Goal: Task Accomplishment & Management: Use online tool/utility

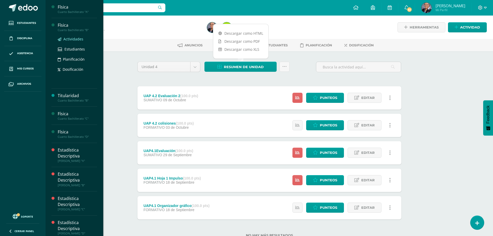
click at [73, 40] on span "Actividades" at bounding box center [73, 38] width 20 height 5
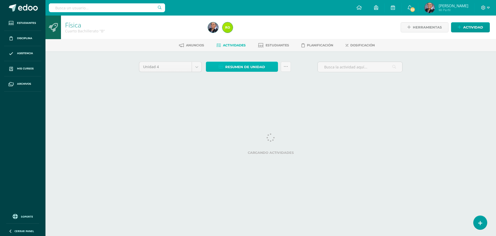
click at [246, 65] on span "Resumen de unidad" at bounding box center [245, 67] width 40 height 10
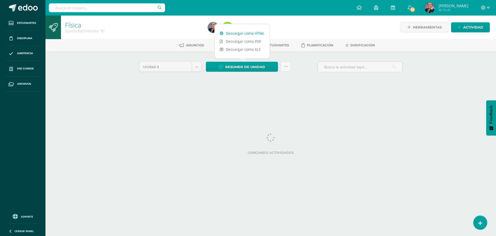
click at [251, 33] on link "Descargar como HTML" at bounding box center [242, 33] width 55 height 8
